Goal: Navigation & Orientation: Find specific page/section

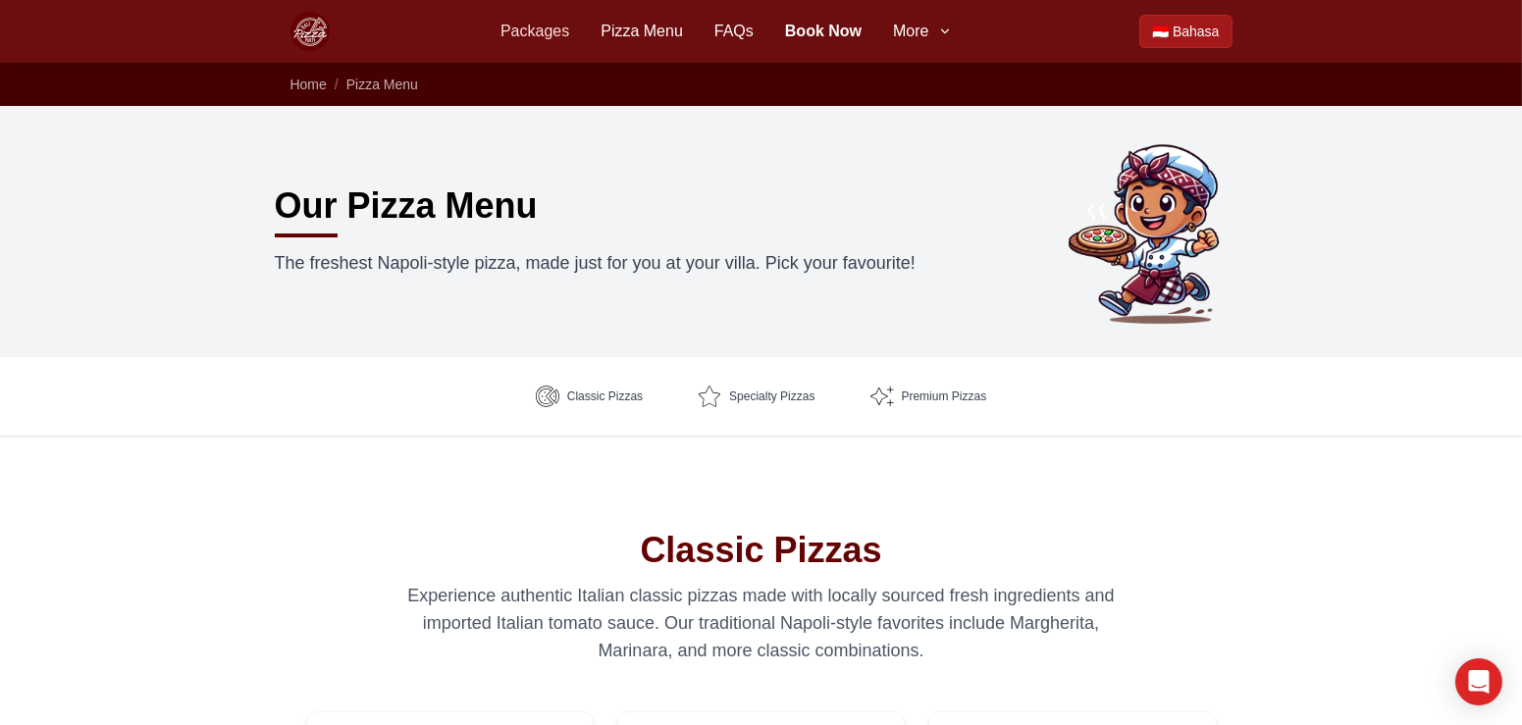
click at [530, 34] on link "Packages" at bounding box center [534, 32] width 69 height 24
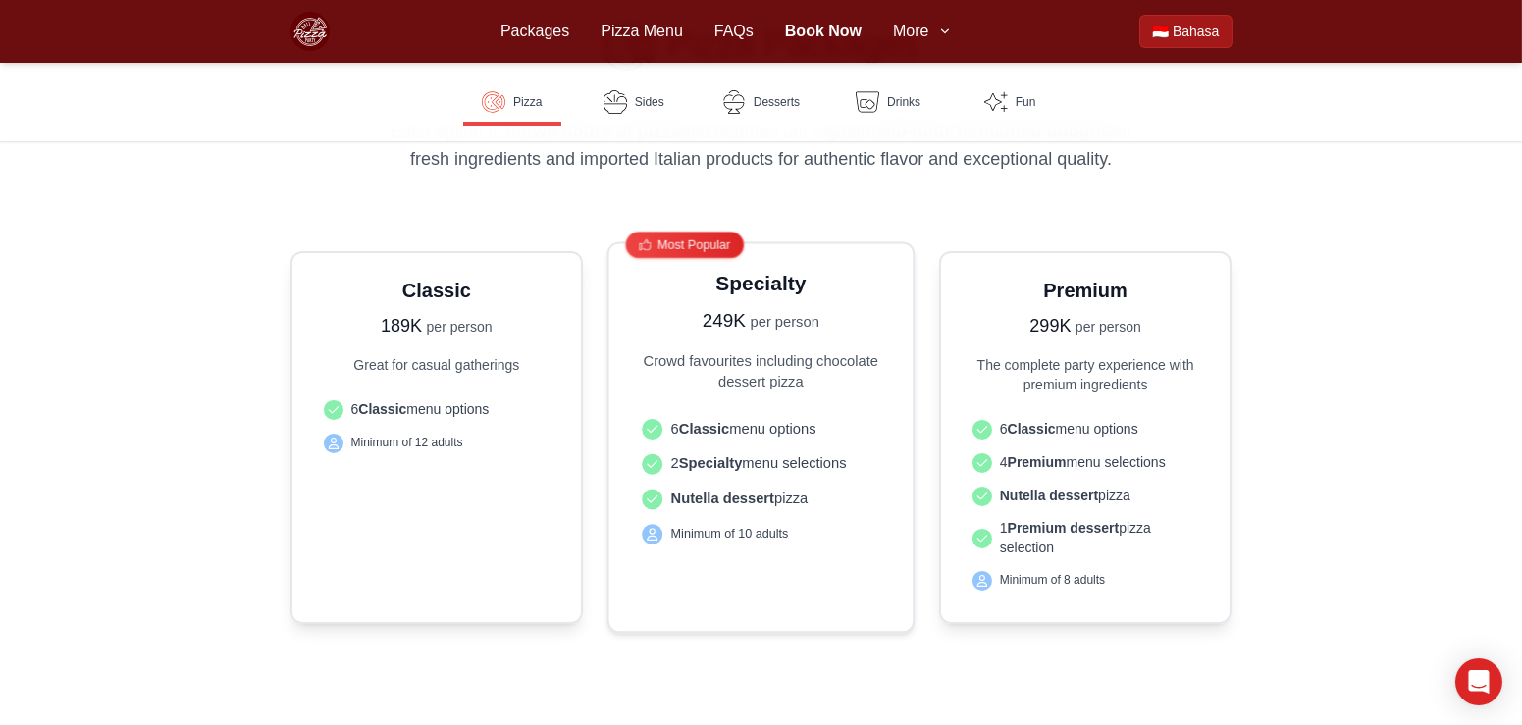
scroll to position [495, 0]
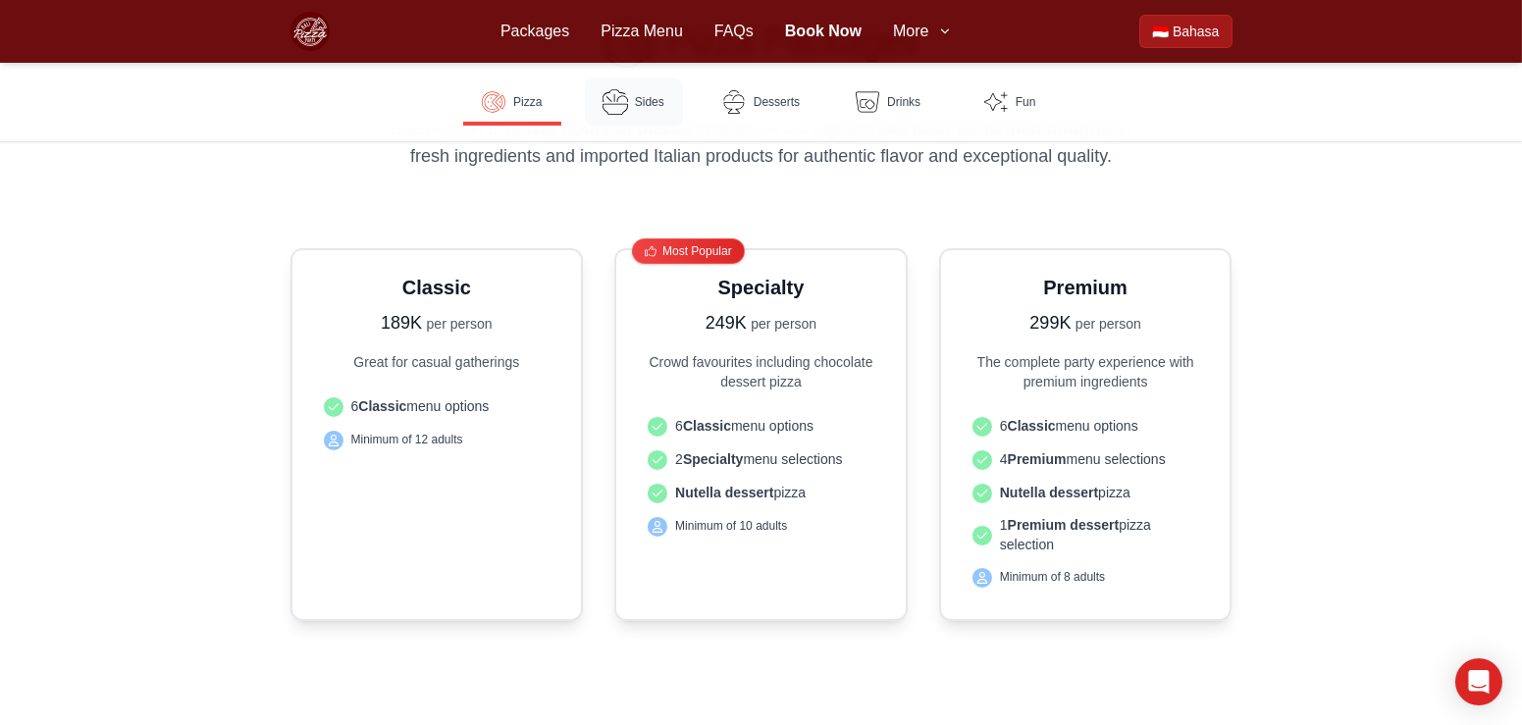
click at [623, 101] on img at bounding box center [616, 102] width 26 height 26
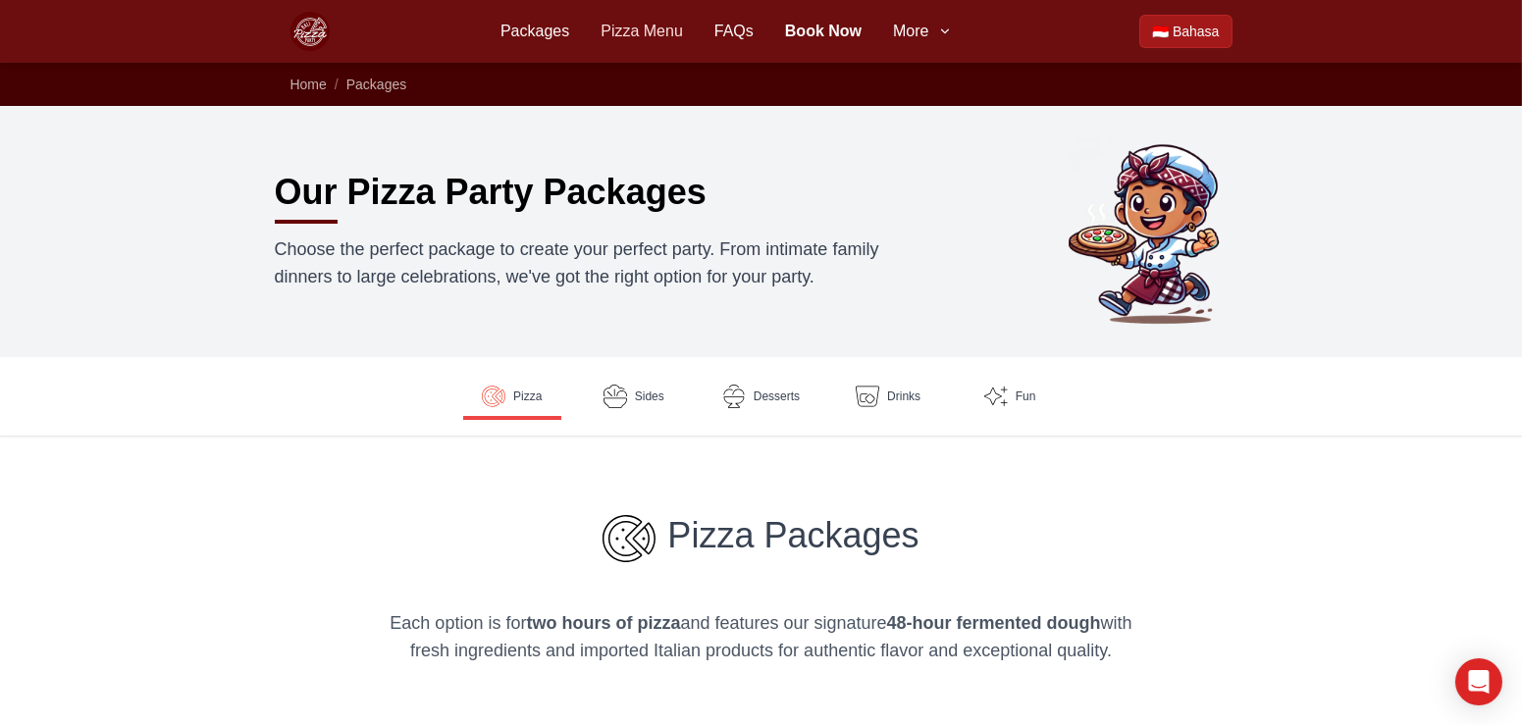
click at [636, 27] on link "Pizza Menu" at bounding box center [642, 32] width 82 height 24
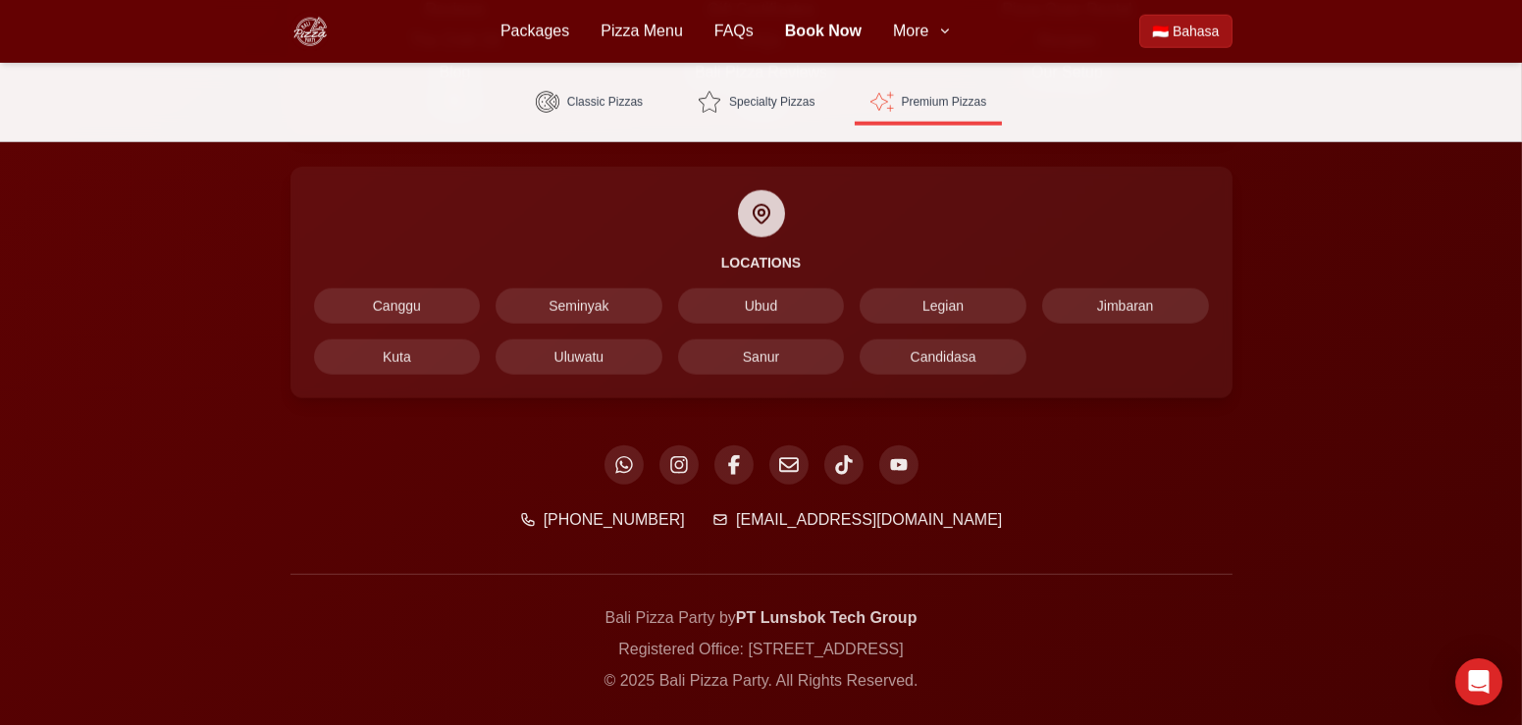
scroll to position [4203, 0]
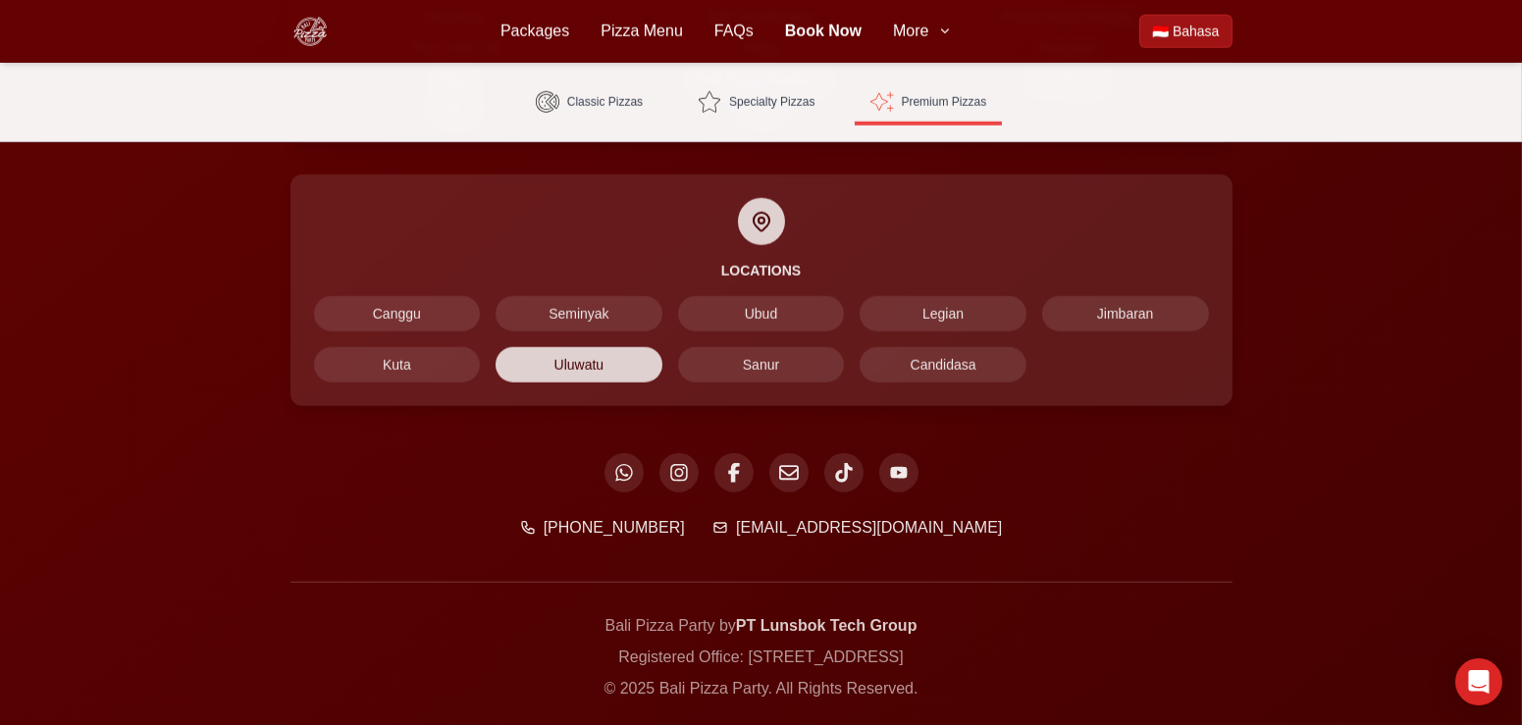
click at [570, 357] on span "Uluwatu" at bounding box center [579, 364] width 167 height 35
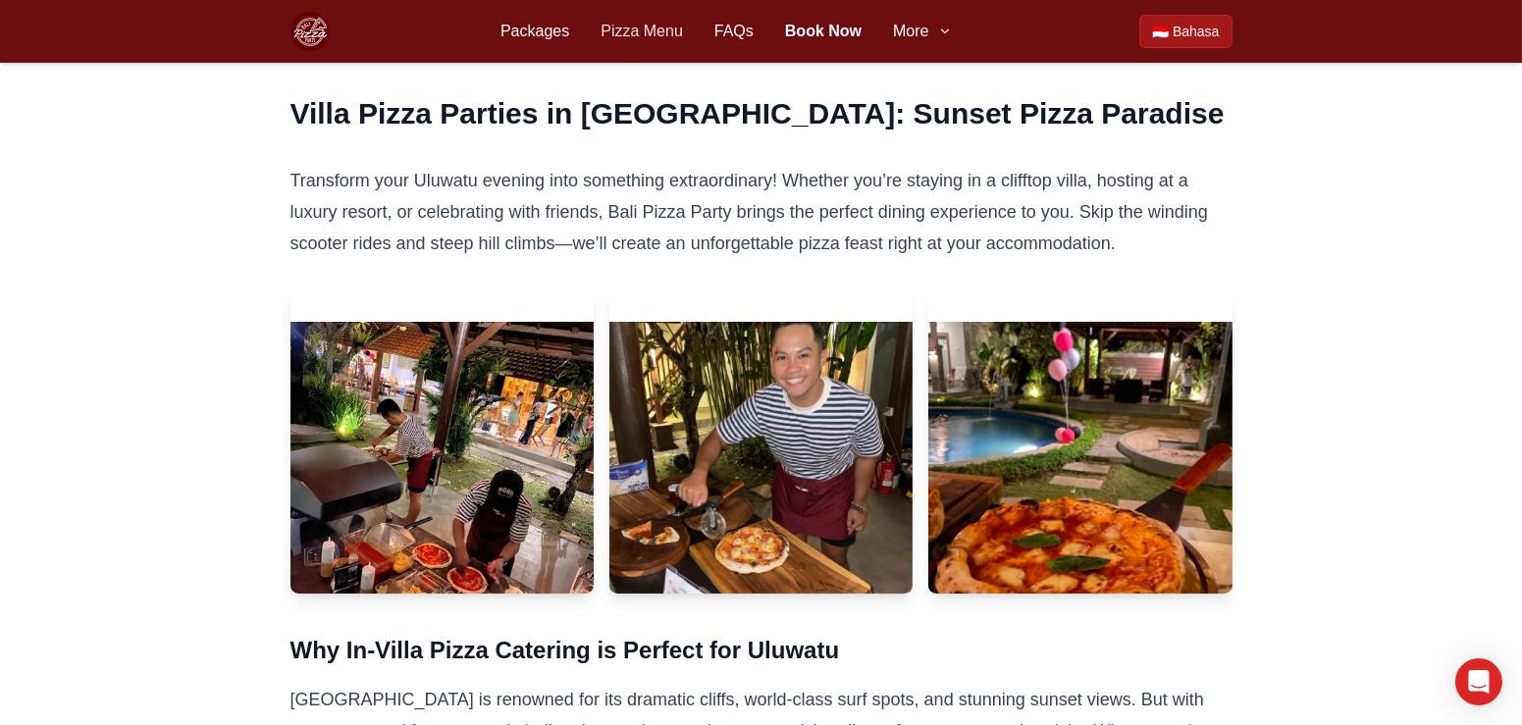
click at [655, 34] on link "Pizza Menu" at bounding box center [642, 32] width 82 height 24
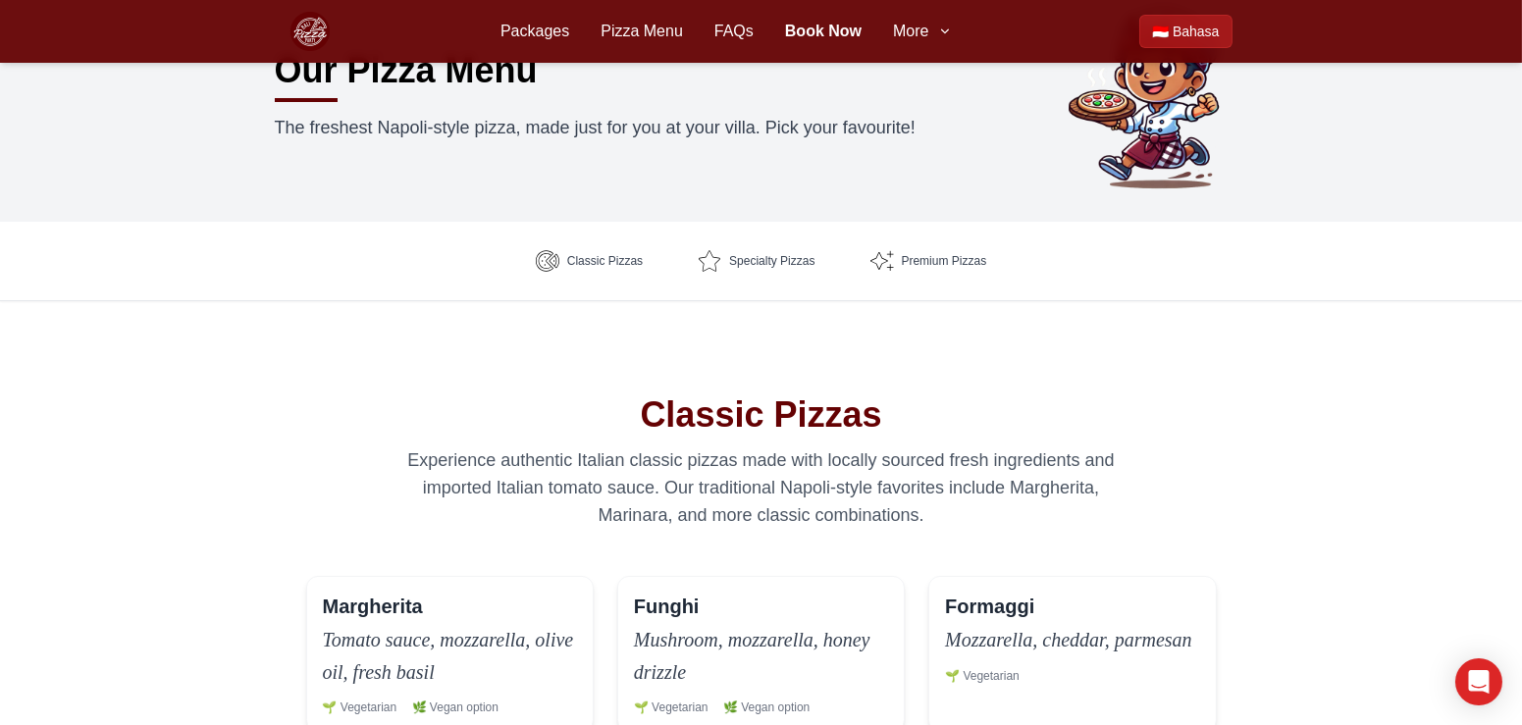
scroll to position [79, 0]
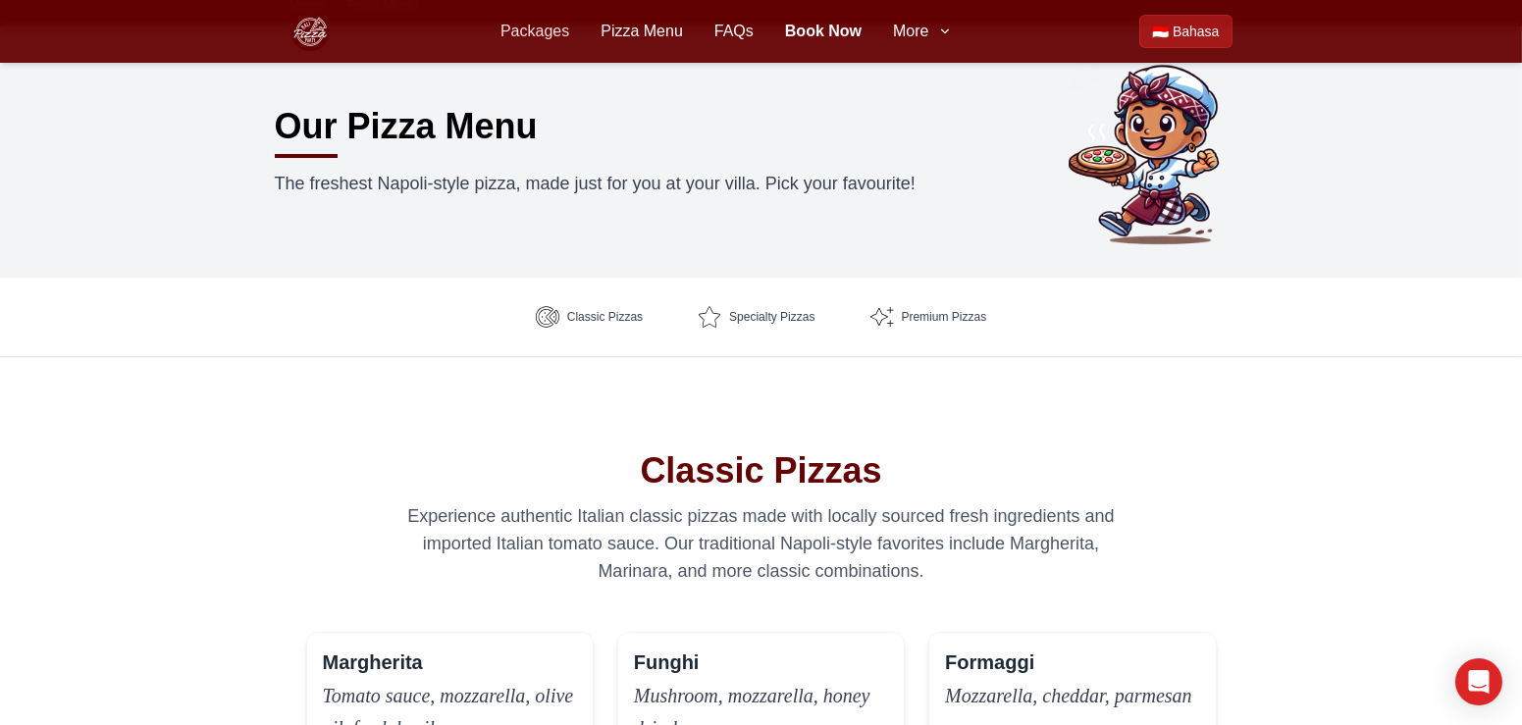
click at [535, 34] on link "Packages" at bounding box center [534, 32] width 69 height 24
